Goal: Task Accomplishment & Management: Manage account settings

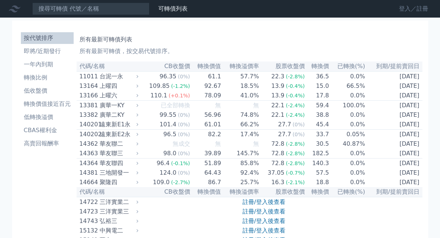
click at [318, 8] on link "登入／註冊" at bounding box center [413, 9] width 41 height 12
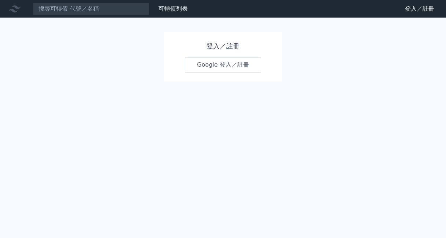
click at [225, 68] on link "Google 登入／註冊" at bounding box center [223, 64] width 76 height 15
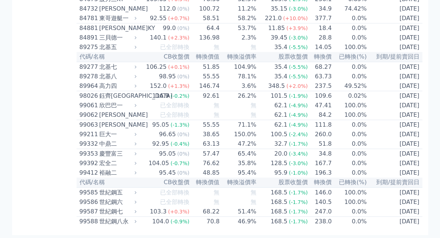
scroll to position [4122, 0]
